Goal: Task Accomplishment & Management: Manage account settings

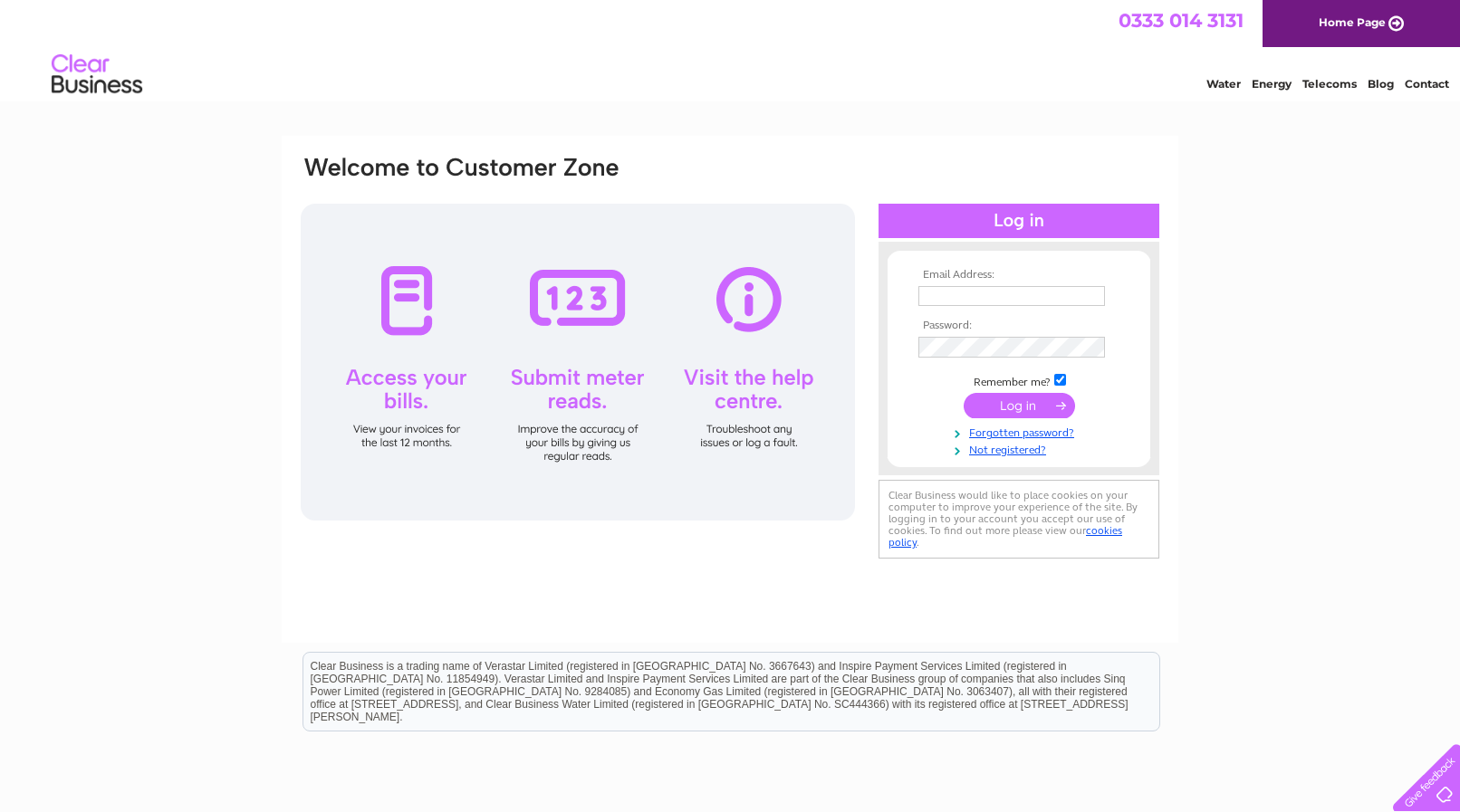
click at [941, 297] on input "text" at bounding box center [1012, 296] width 187 height 20
type input "dave.adey@yahoo.co.uk"
click at [1011, 409] on input "submit" at bounding box center [1020, 408] width 112 height 25
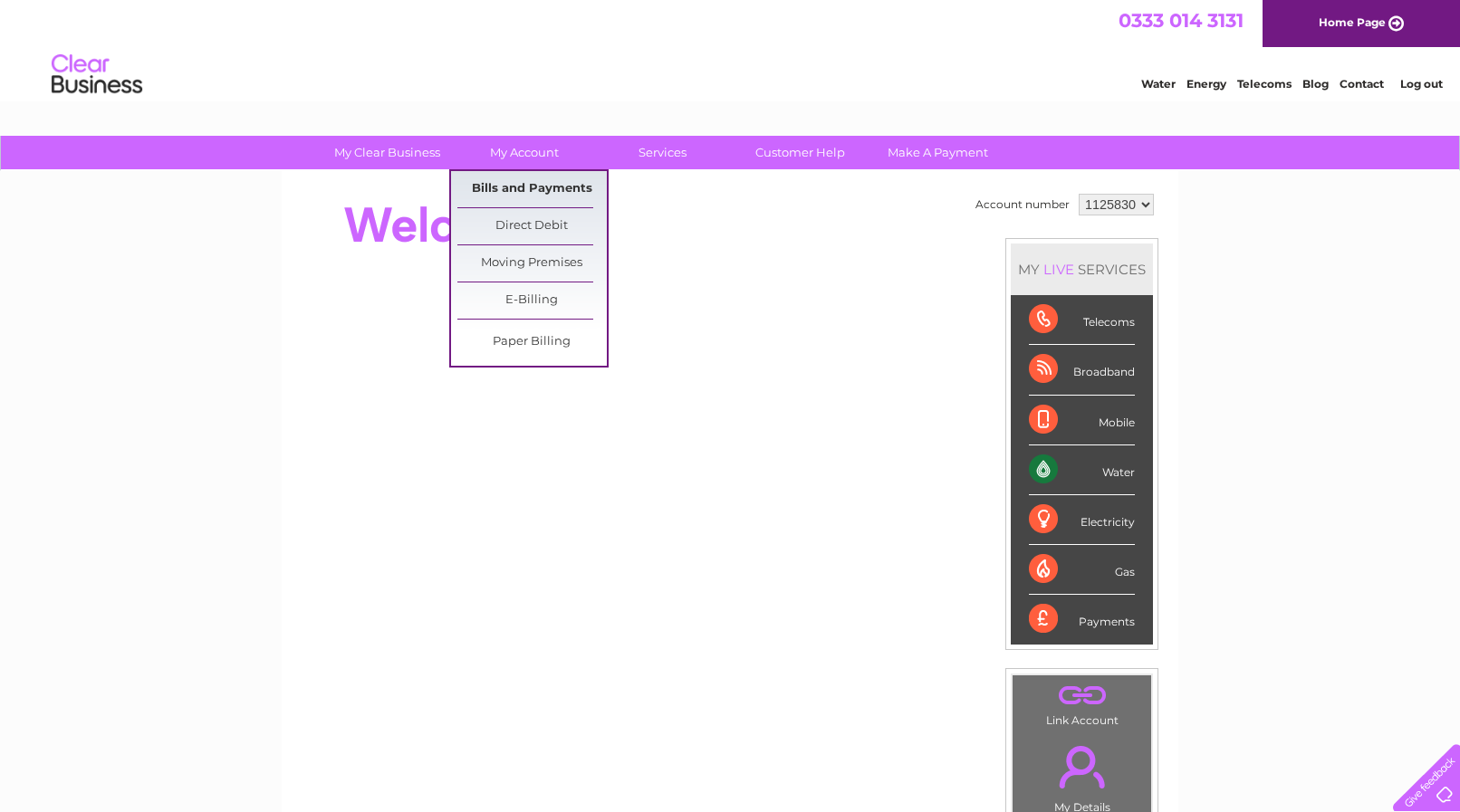
click at [547, 189] on link "Bills and Payments" at bounding box center [532, 189] width 150 height 36
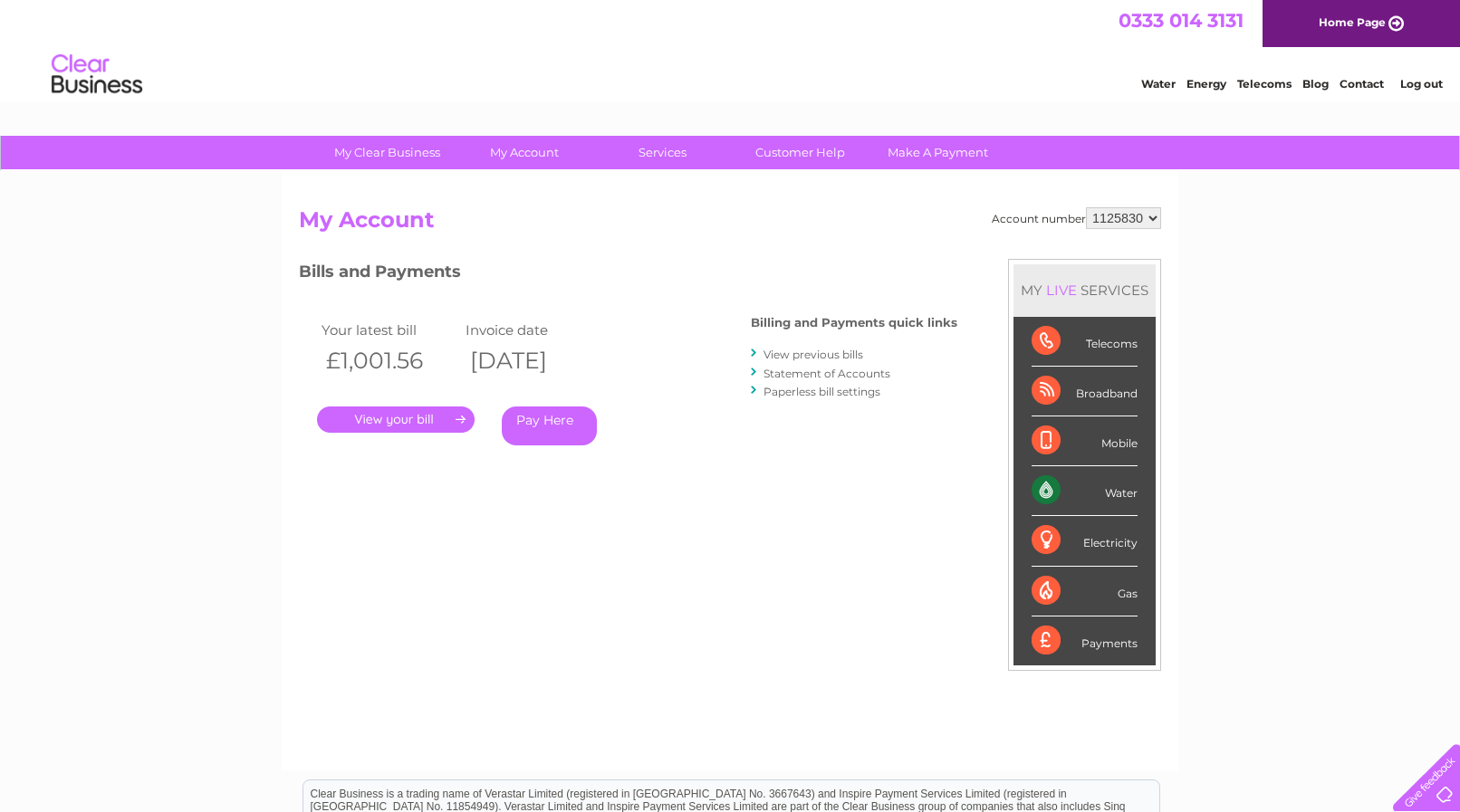
click at [401, 414] on link "." at bounding box center [395, 420] width 158 height 26
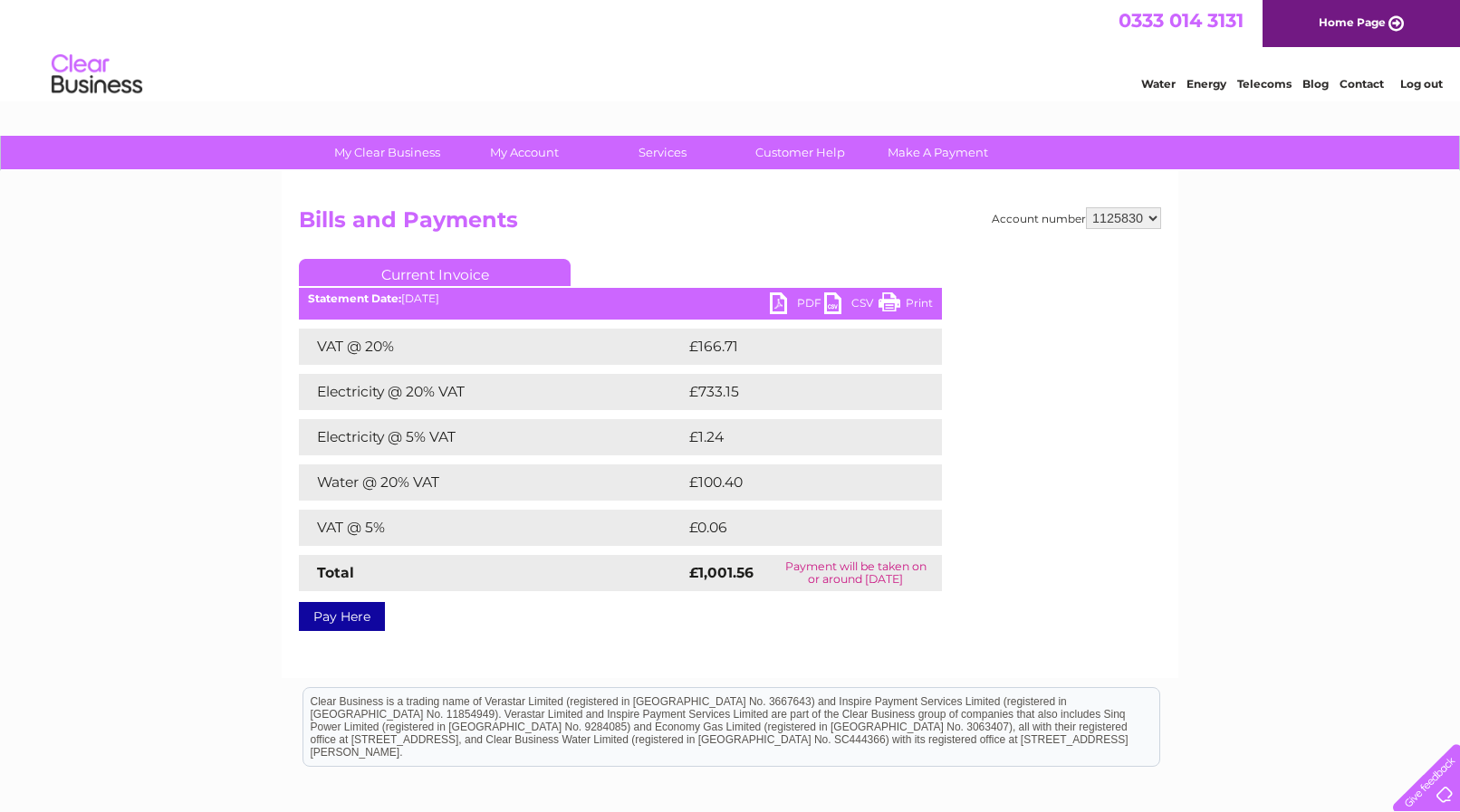
click at [781, 300] on link "PDF" at bounding box center [798, 305] width 55 height 26
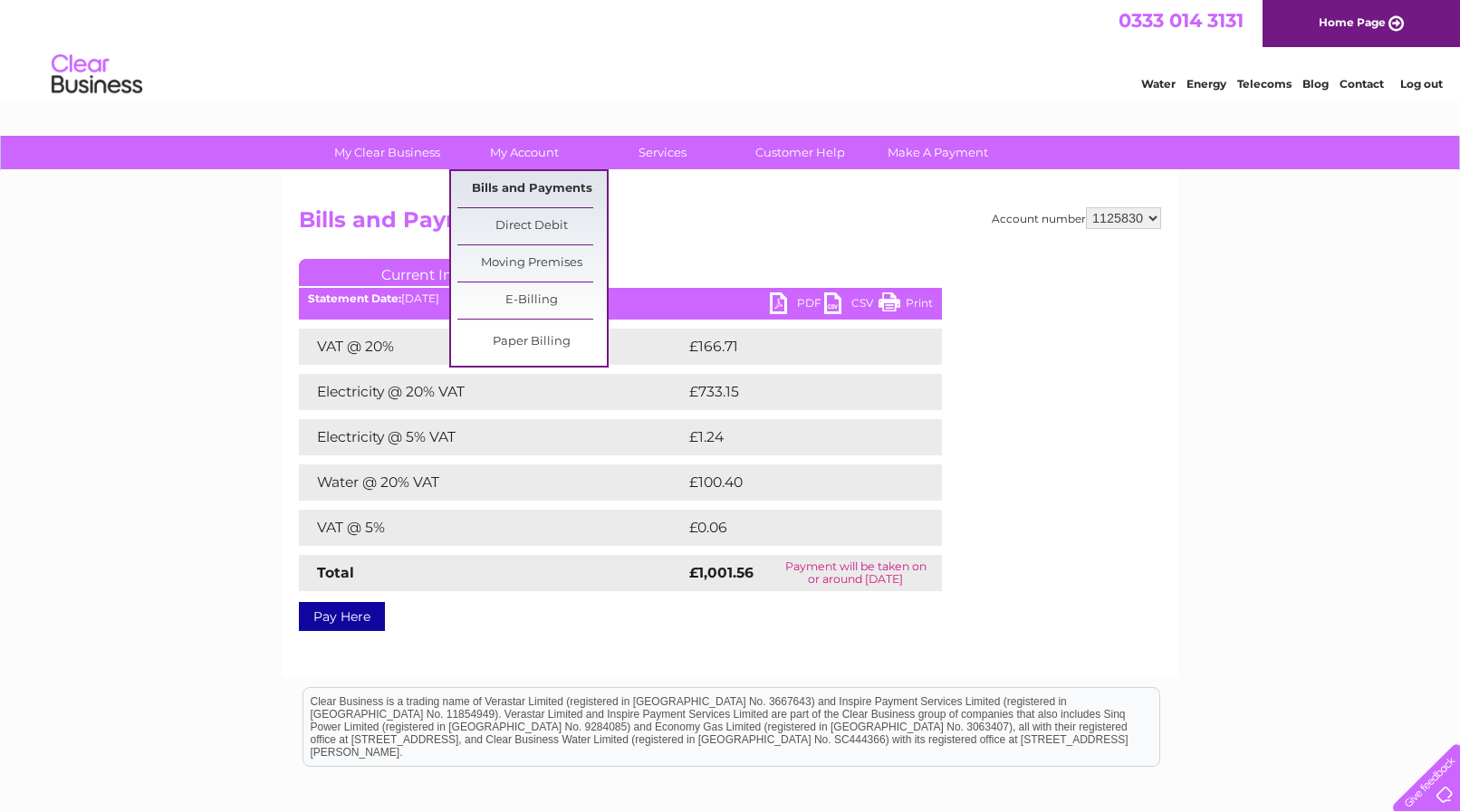
click at [544, 186] on link "Bills and Payments" at bounding box center [532, 189] width 150 height 36
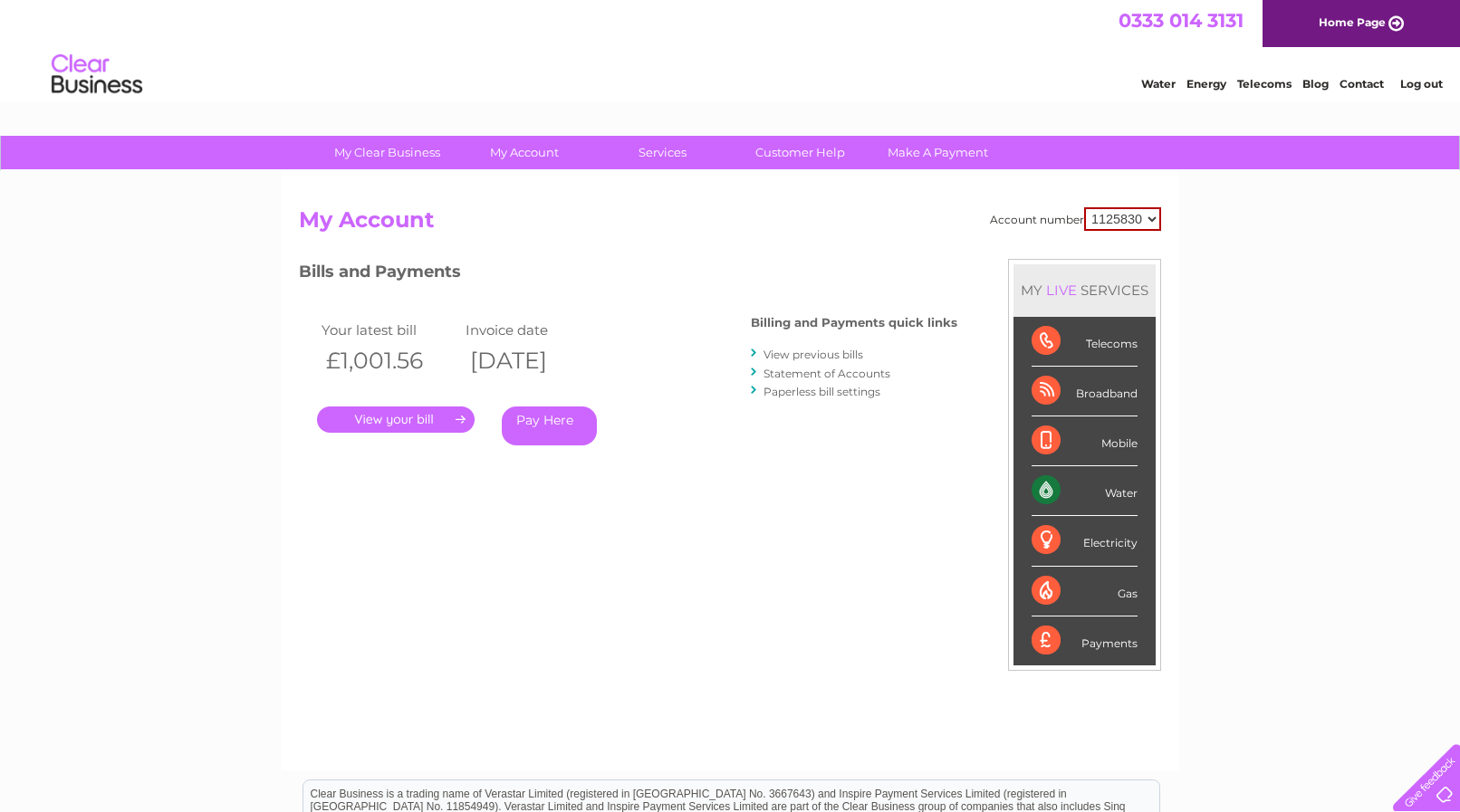
click at [828, 350] on link "View previous bills" at bounding box center [813, 355] width 100 height 14
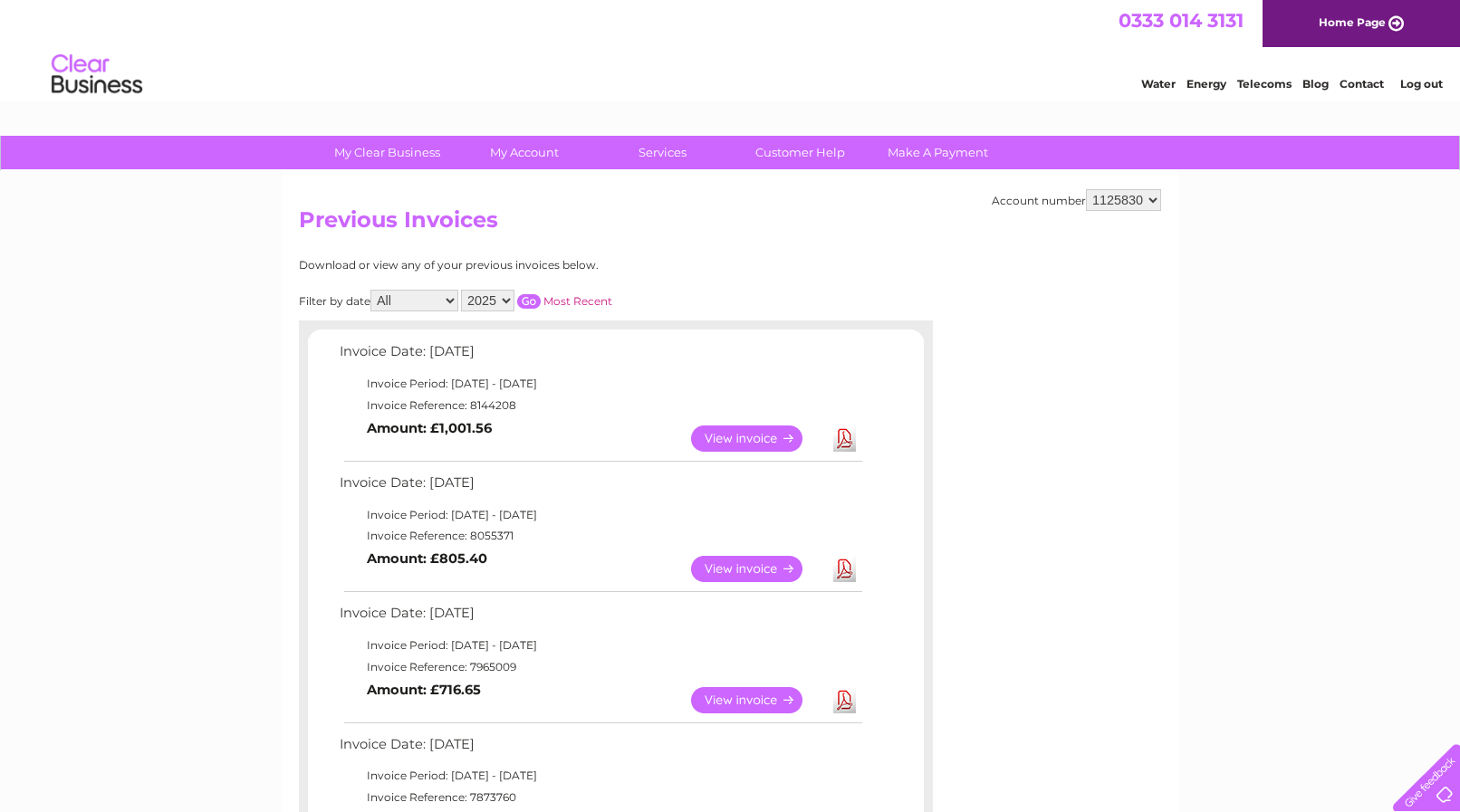
click at [371, 290] on select "All January February March April May June July August September October Novembe…" at bounding box center [415, 300] width 88 height 22
select select "10"
click option "October" at bounding box center [0, 0] width 0 height 0
click at [461, 290] on select "2025 2024 2023 2022" at bounding box center [487, 300] width 54 height 22
select select "2024"
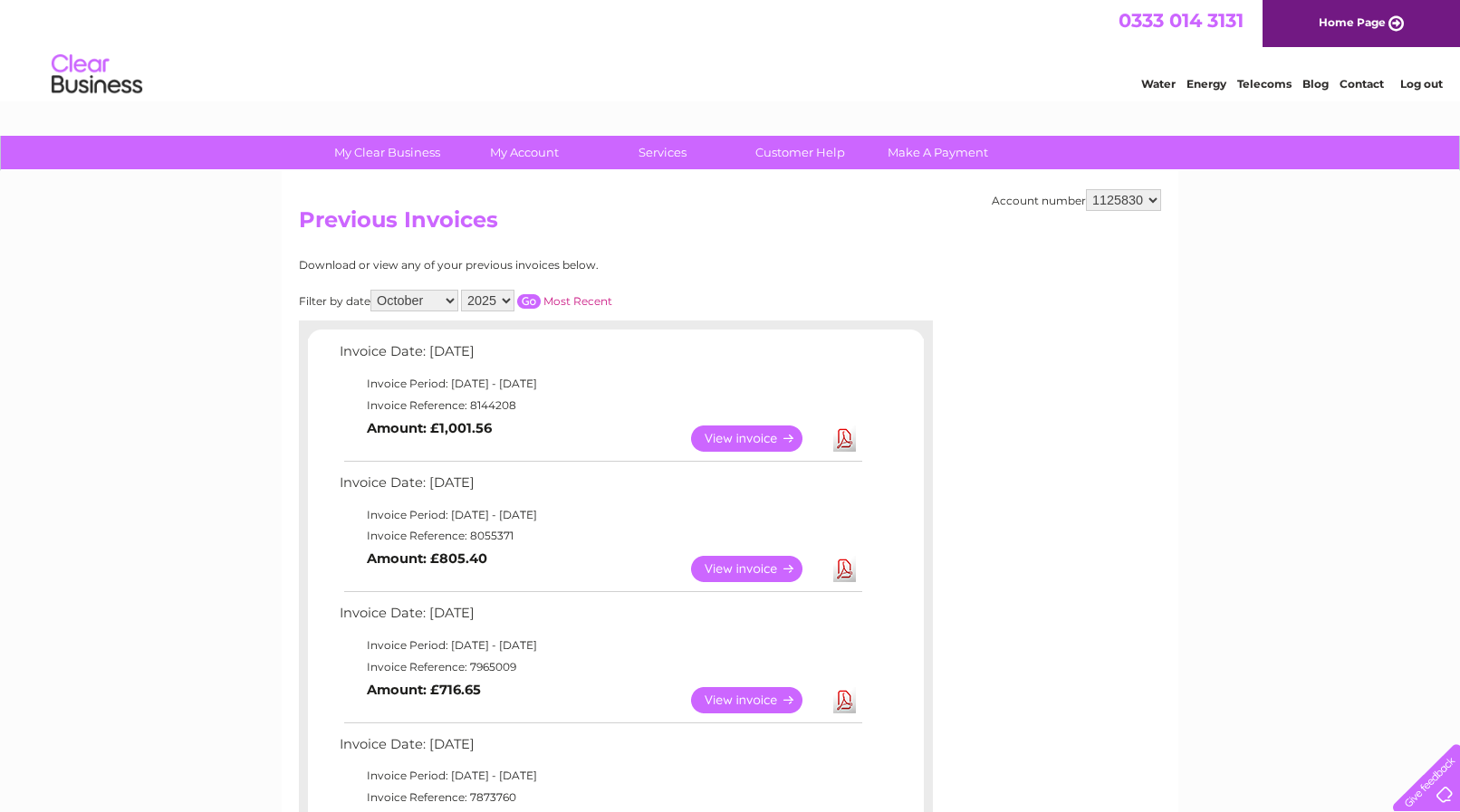
click option "2024" at bounding box center [0, 0] width 0 height 0
click at [527, 294] on input "button" at bounding box center [529, 301] width 23 height 15
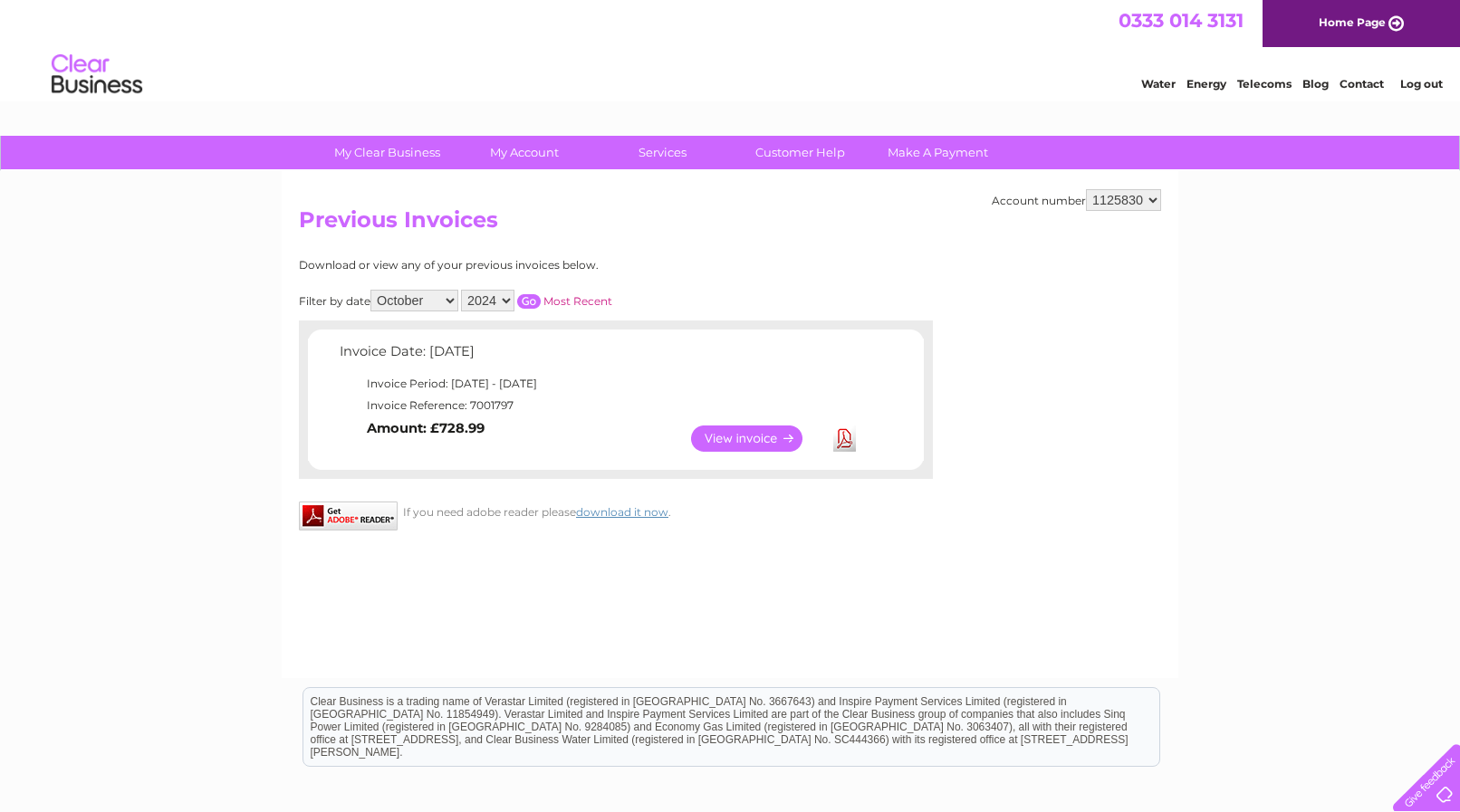
click at [371, 290] on select "All January February March April May June July August September October Novembe…" at bounding box center [415, 300] width 88 height 22
select select "9"
click option "September" at bounding box center [0, 0] width 0 height 0
click at [461, 290] on select "2025 2024 2023 2022" at bounding box center [487, 300] width 54 height 22
click option "2024" at bounding box center [0, 0] width 0 height 0
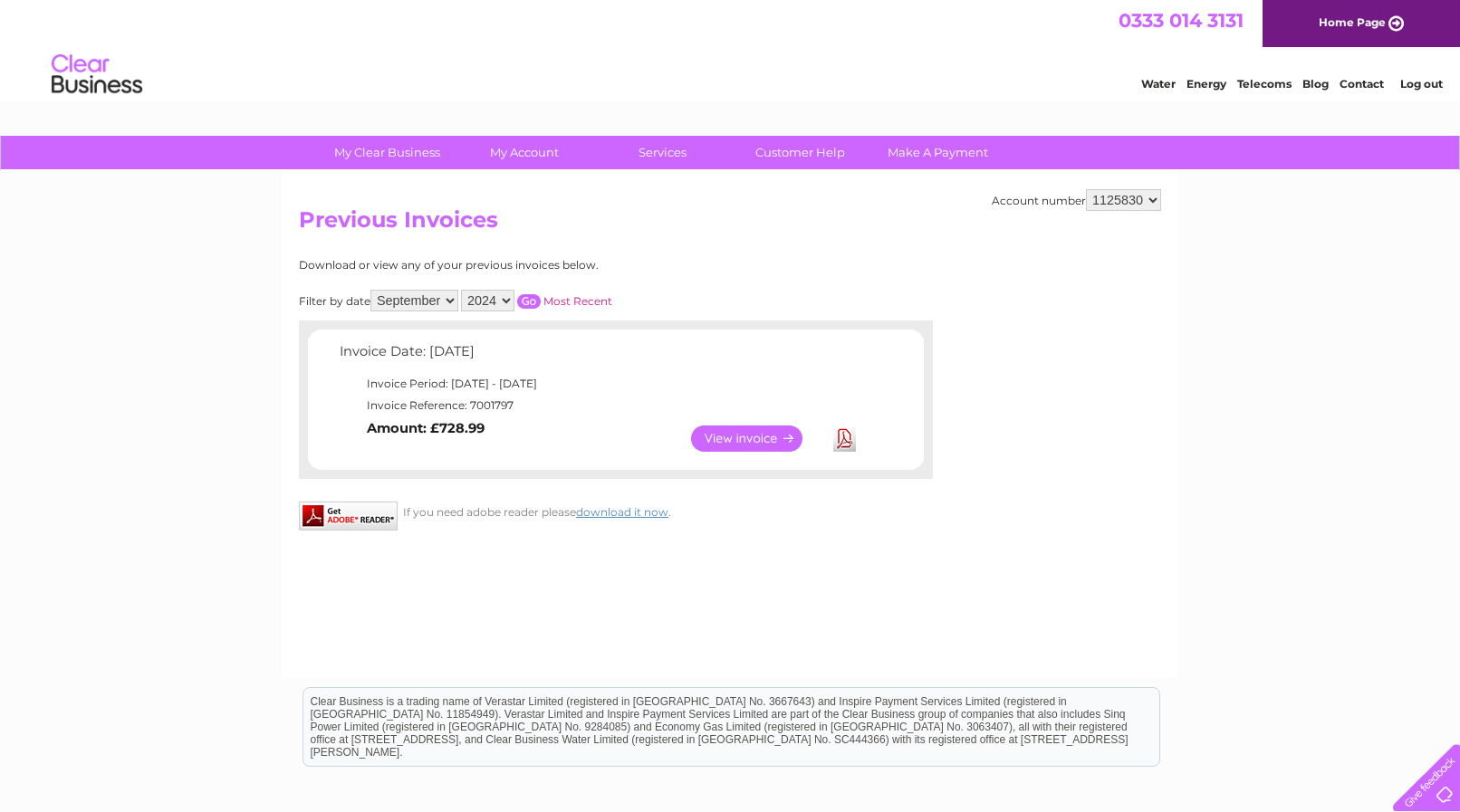
click at [561, 298] on link "Most Recent" at bounding box center [578, 301] width 68 height 14
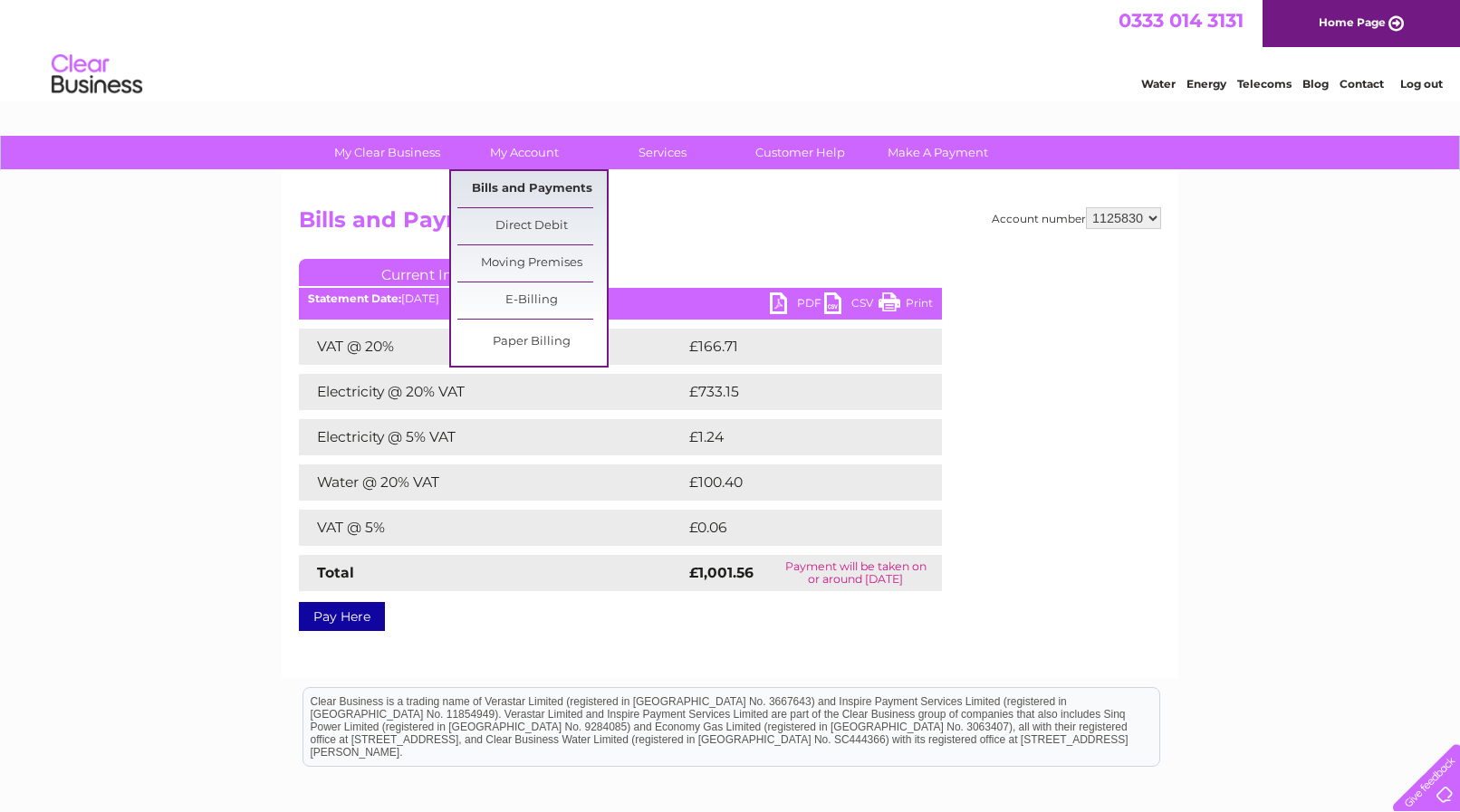
click at [556, 192] on link "Bills and Payments" at bounding box center [532, 189] width 150 height 36
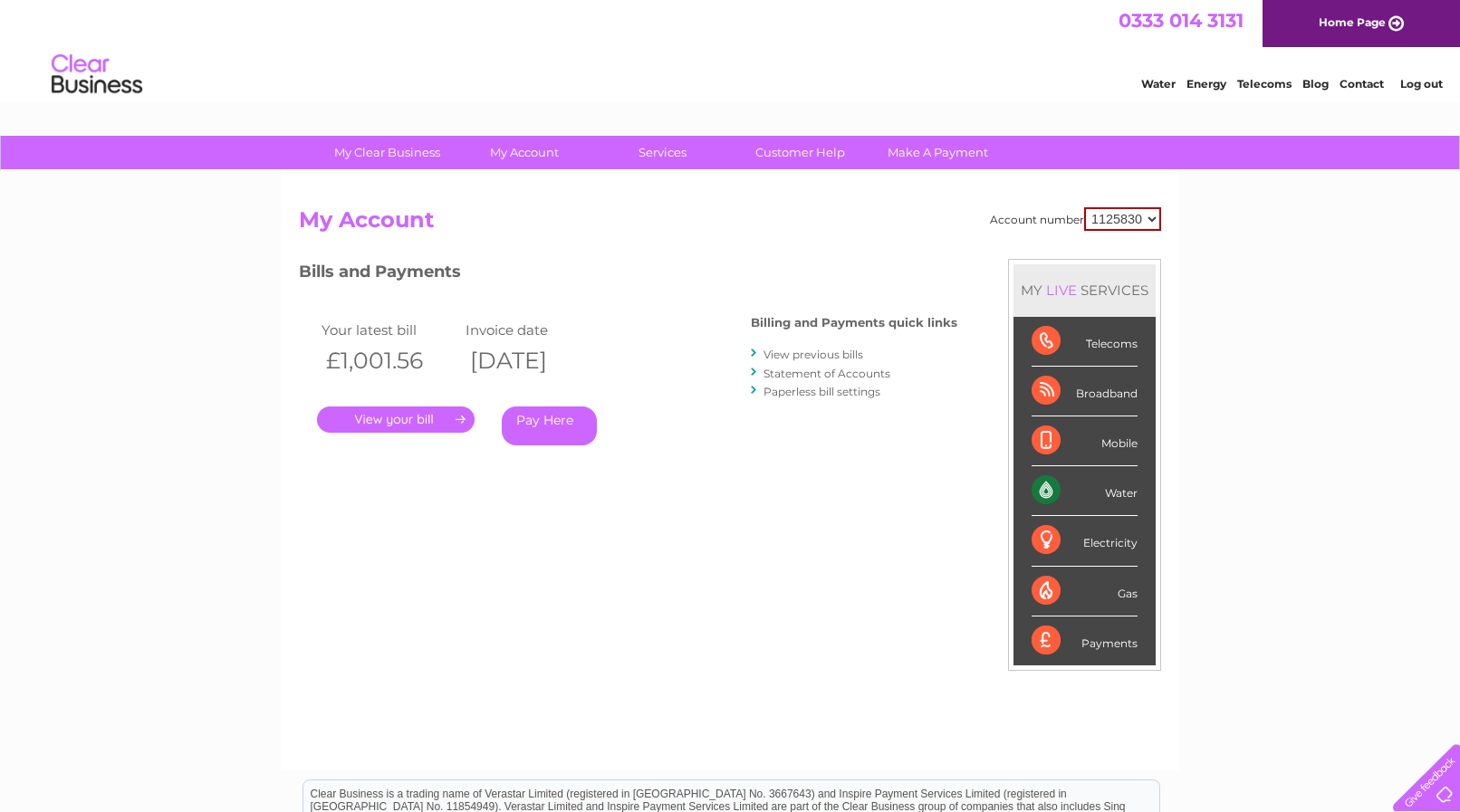
click at [835, 352] on link "View previous bills" at bounding box center [813, 355] width 100 height 14
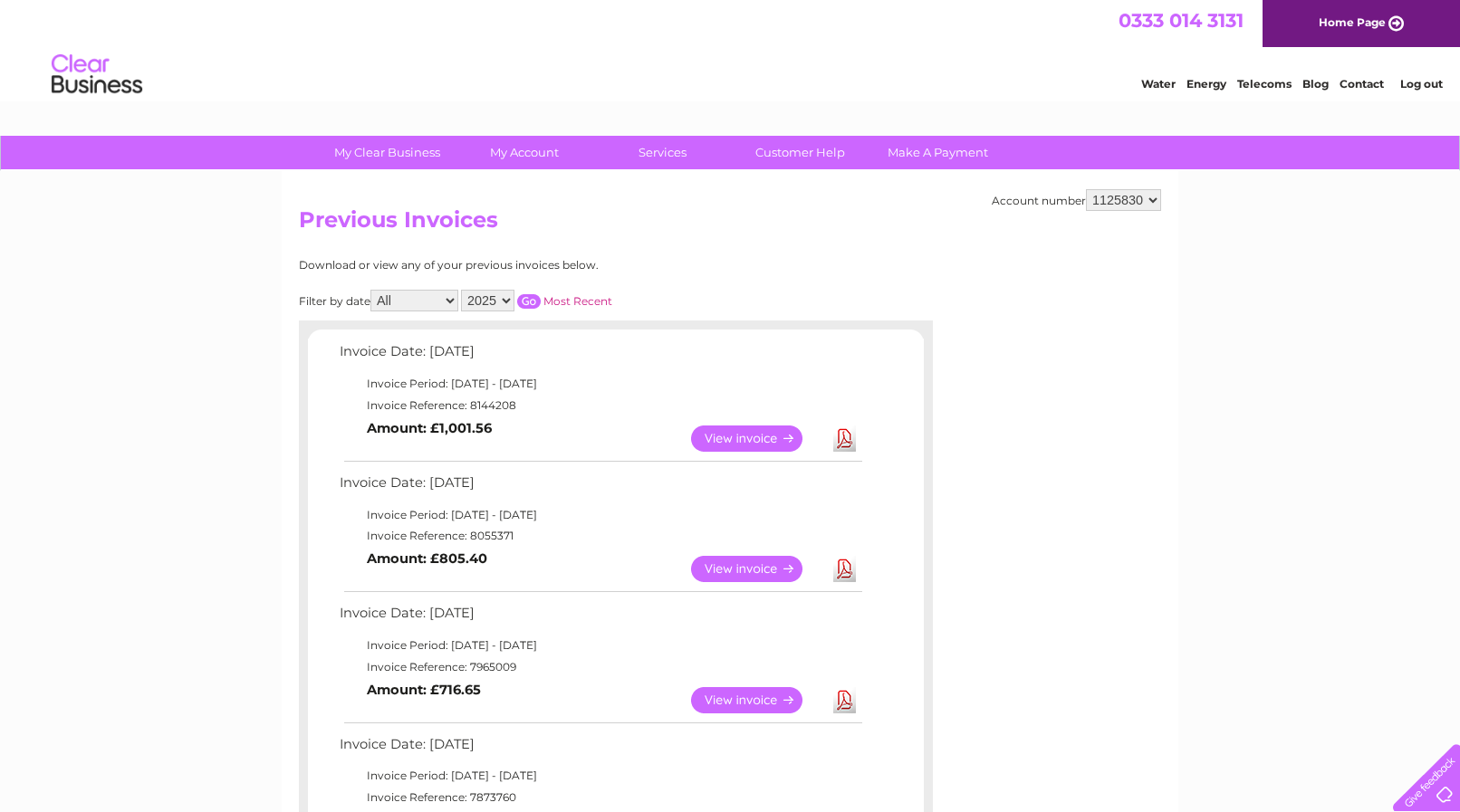
click at [461, 290] on select "2025 2024 2023 2022" at bounding box center [487, 300] width 54 height 22
select select "2024"
click option "2024" at bounding box center [0, 0] width 0 height 0
click at [525, 296] on input "button" at bounding box center [529, 301] width 23 height 15
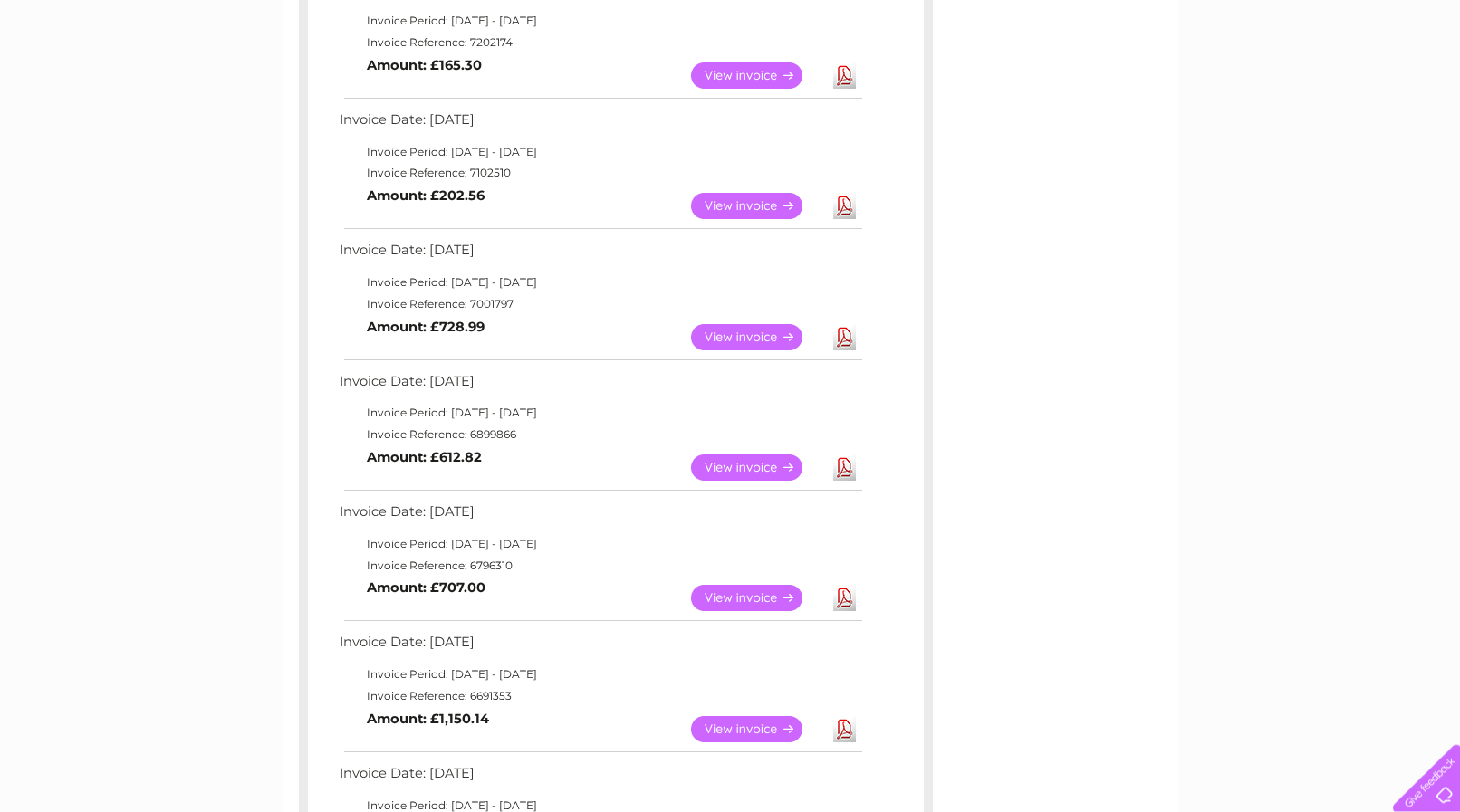
scroll to position [302, 0]
